Goal: Check status: Check status

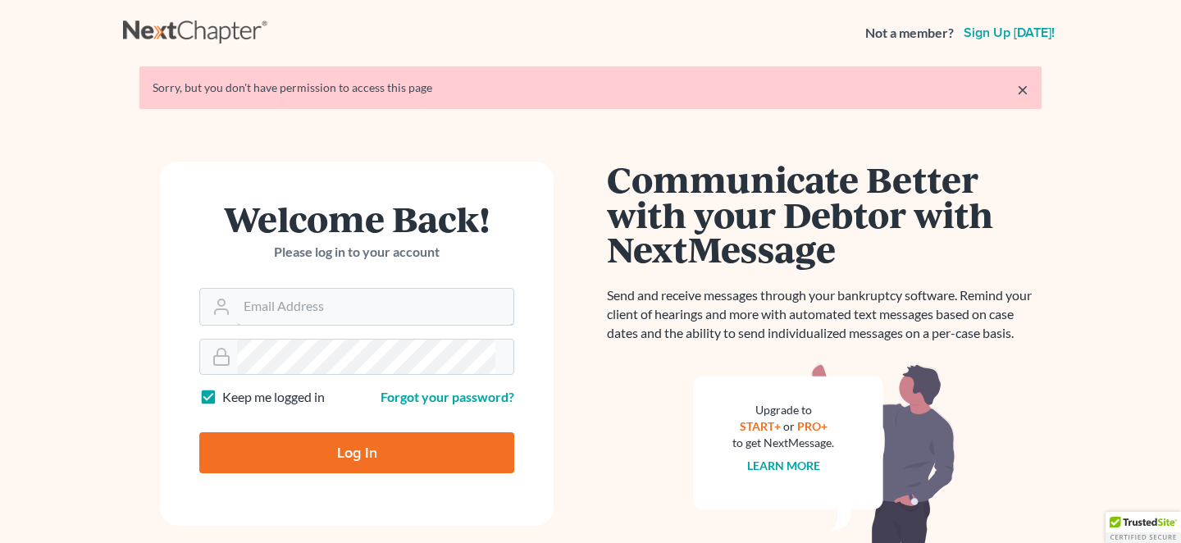
type input "[EMAIL_ADDRESS][DOMAIN_NAME]"
click at [367, 432] on input "Log In" at bounding box center [356, 452] width 315 height 41
type input "Thinking..."
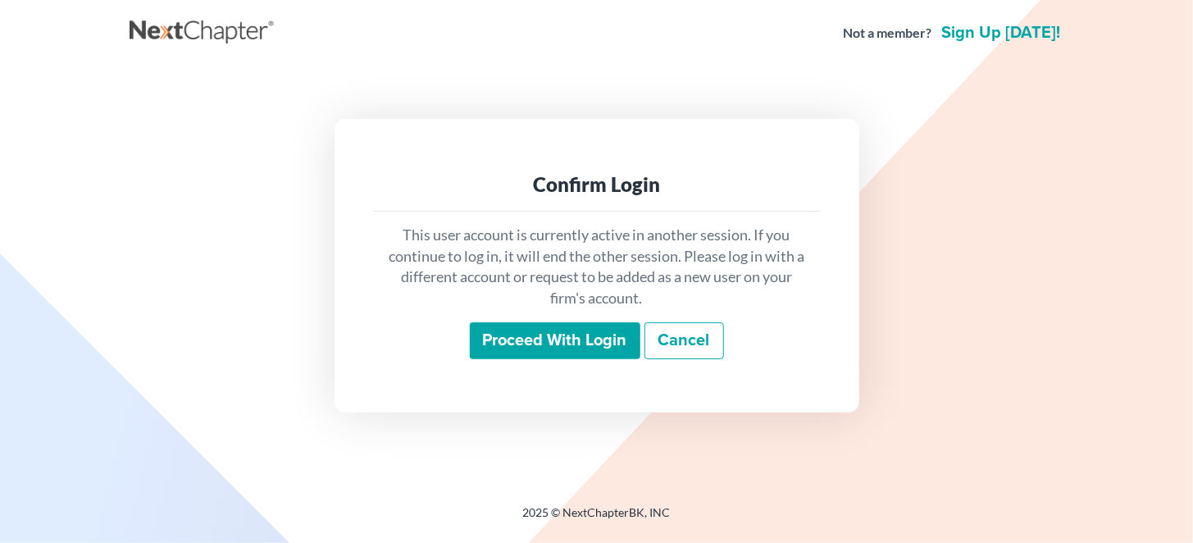
click at [519, 322] on input "Proceed with login" at bounding box center [555, 341] width 171 height 38
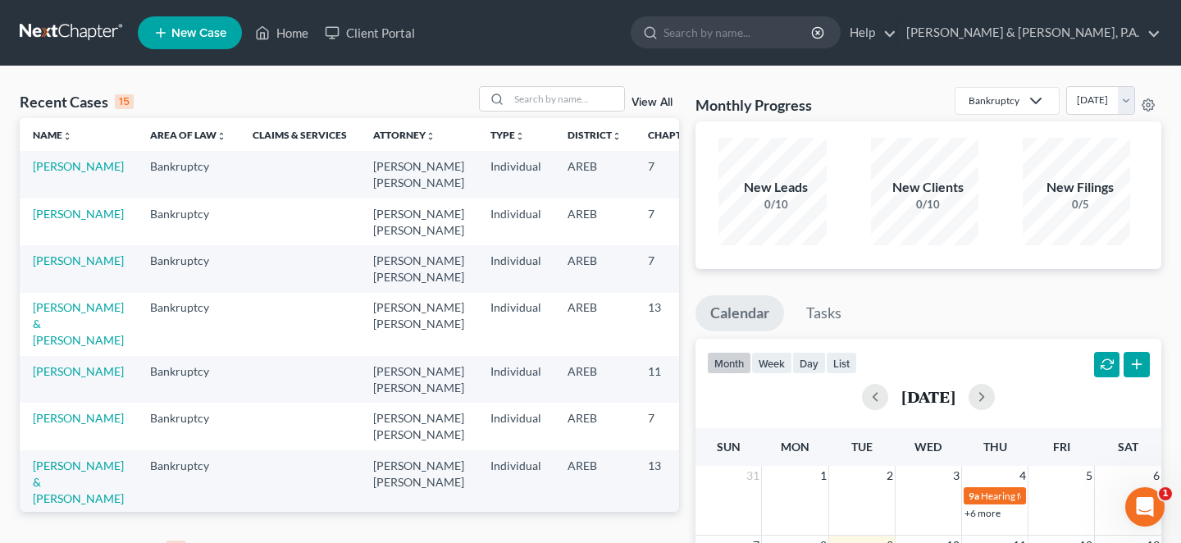
click at [665, 542] on link "View All" at bounding box center [651, 548] width 41 height 11
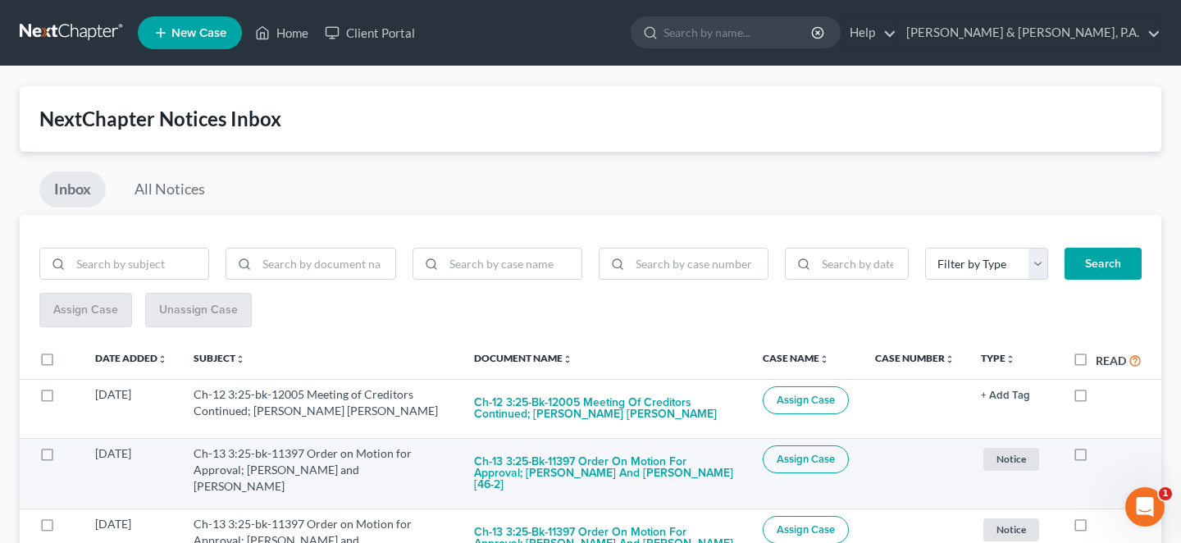
click at [1095, 458] on label at bounding box center [1095, 458] width 0 height 0
click at [1102, 445] on input "checkbox" at bounding box center [1107, 450] width 11 height 11
checkbox input "true"
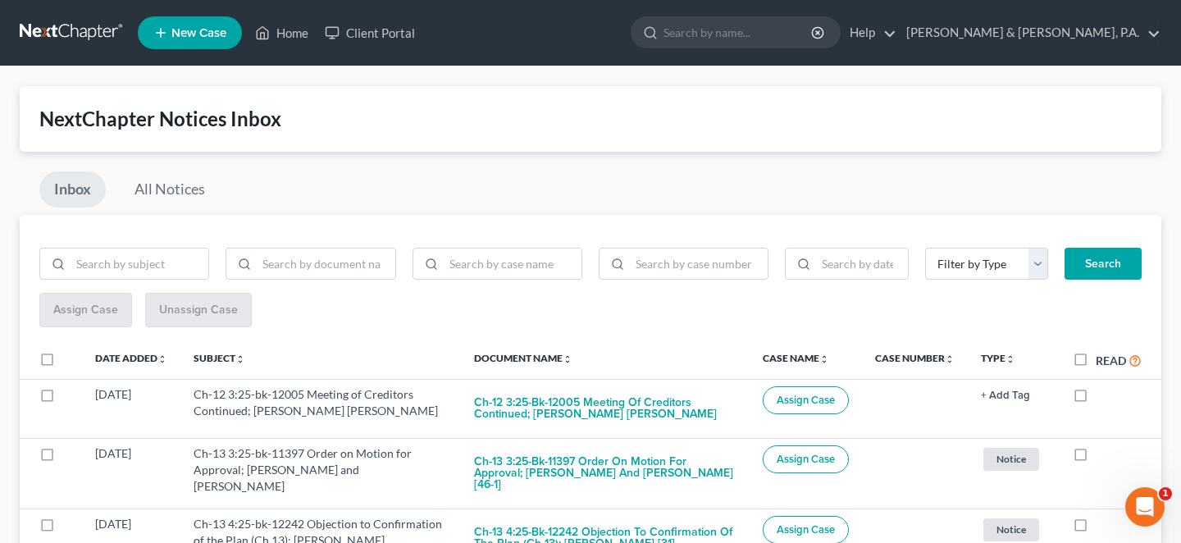
click at [1095, 458] on label at bounding box center [1095, 458] width 0 height 0
click at [1102, 445] on input "checkbox" at bounding box center [1107, 450] width 11 height 11
checkbox input "true"
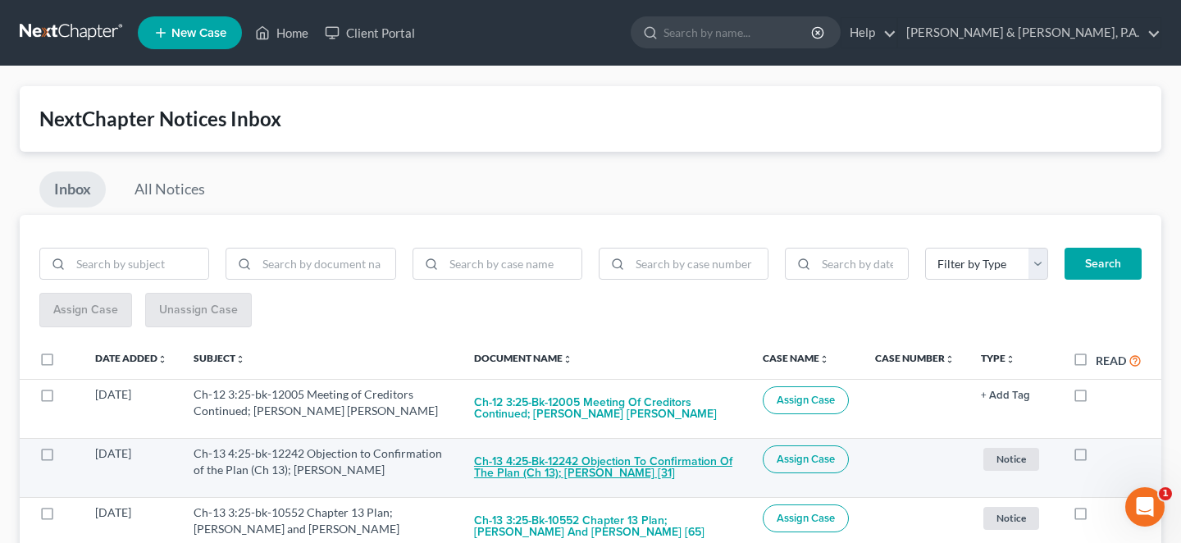
scroll to position [191, 0]
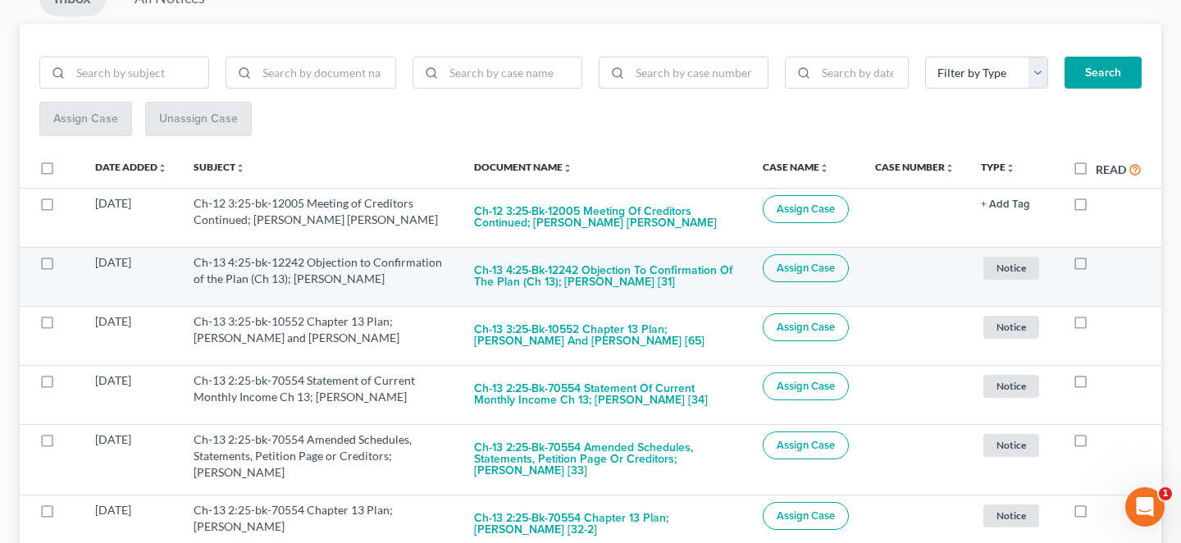
click at [1095, 266] on label at bounding box center [1095, 266] width 0 height 0
click at [1102, 254] on input "checkbox" at bounding box center [1107, 259] width 11 height 11
checkbox input "true"
